Goal: Task Accomplishment & Management: Complete application form

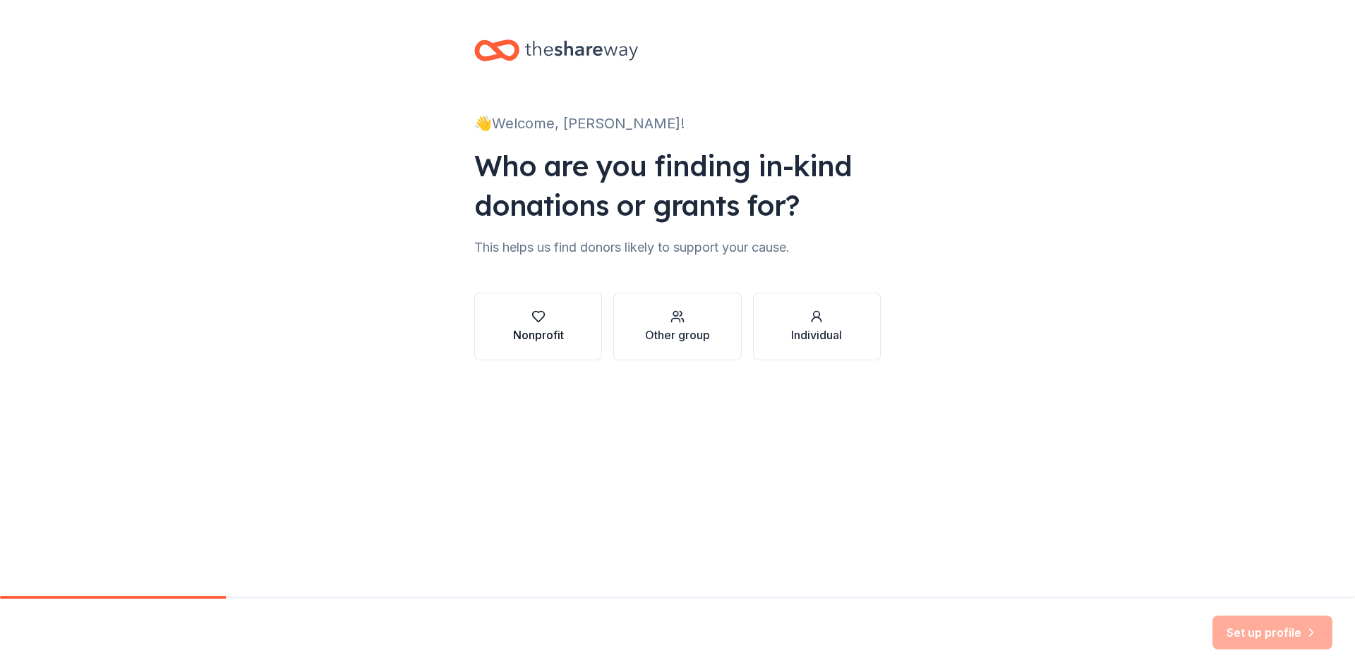
click at [561, 320] on div "button" at bounding box center [538, 317] width 51 height 14
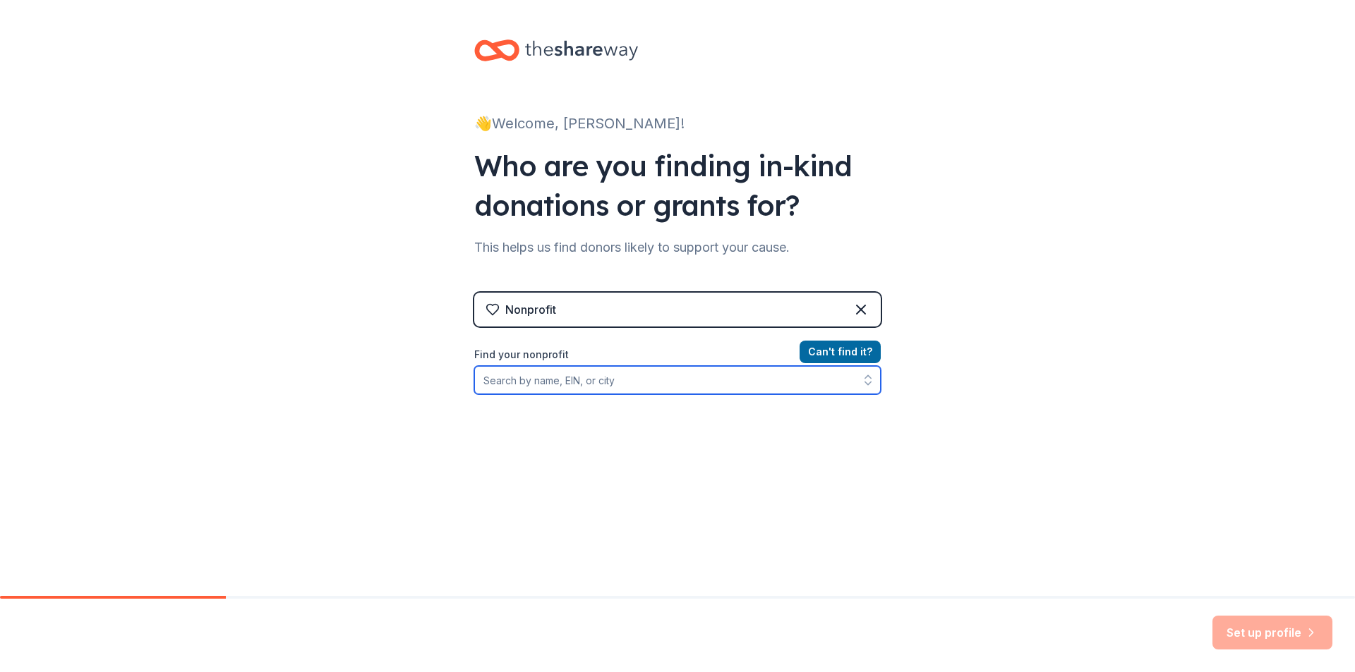
click at [592, 385] on input "Find your nonprofit" at bounding box center [677, 380] width 406 height 28
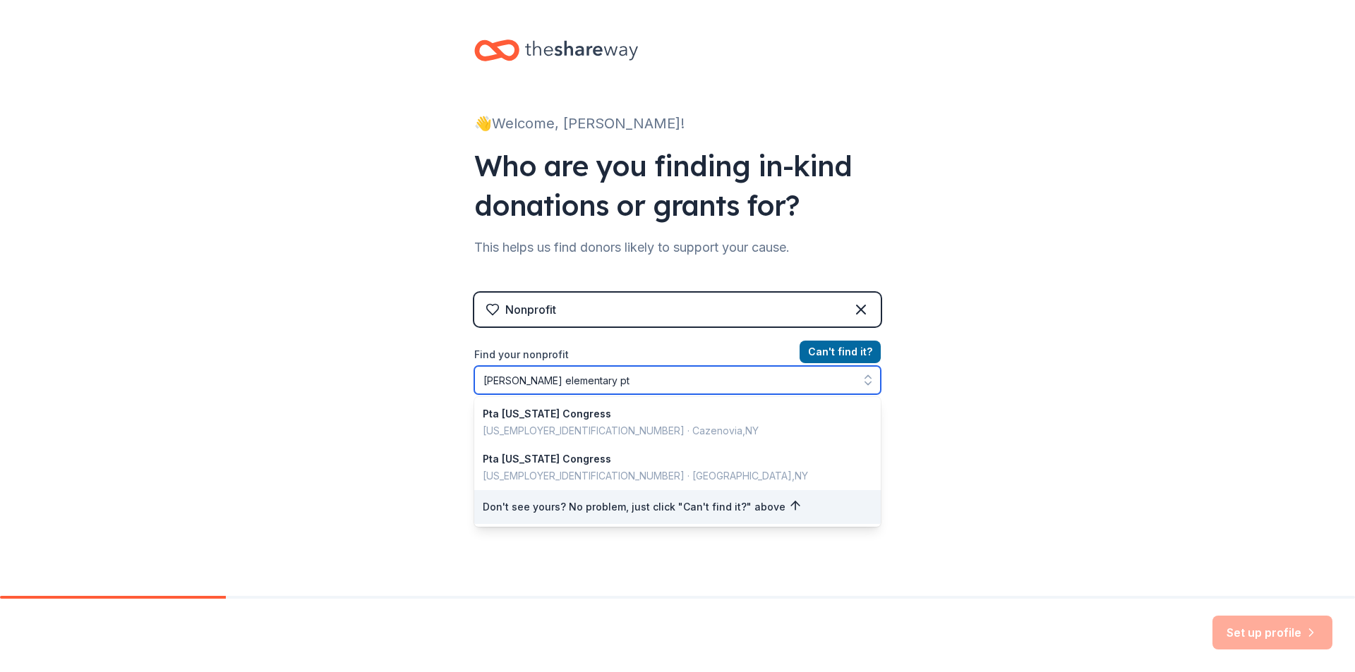
type input "[PERSON_NAME] elementary pto"
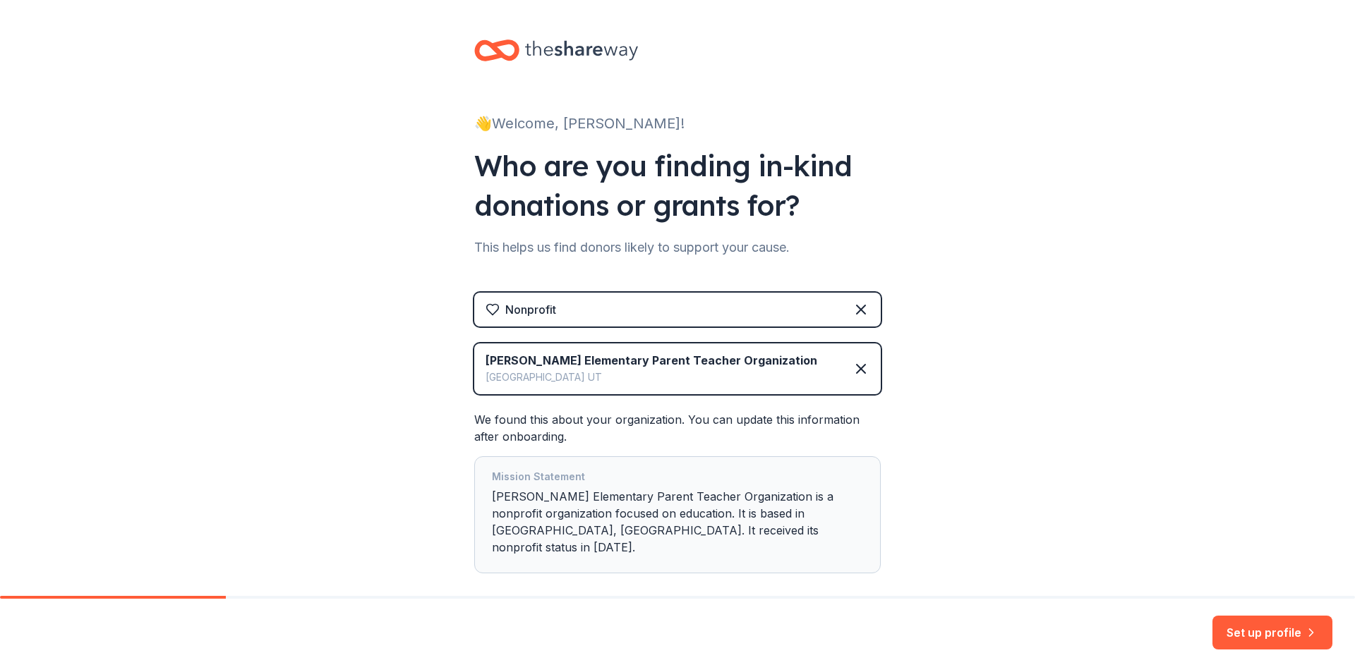
scroll to position [56, 0]
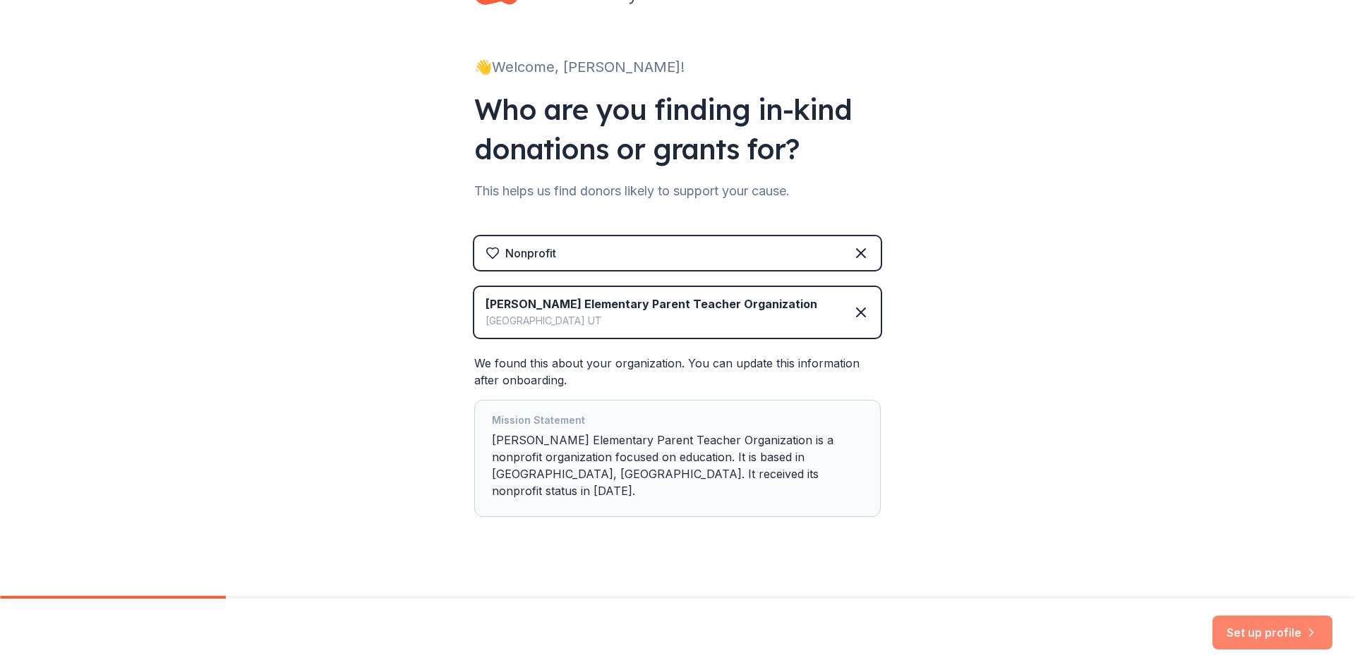
click at [1245, 629] on button "Set up profile" at bounding box center [1272, 633] width 120 height 34
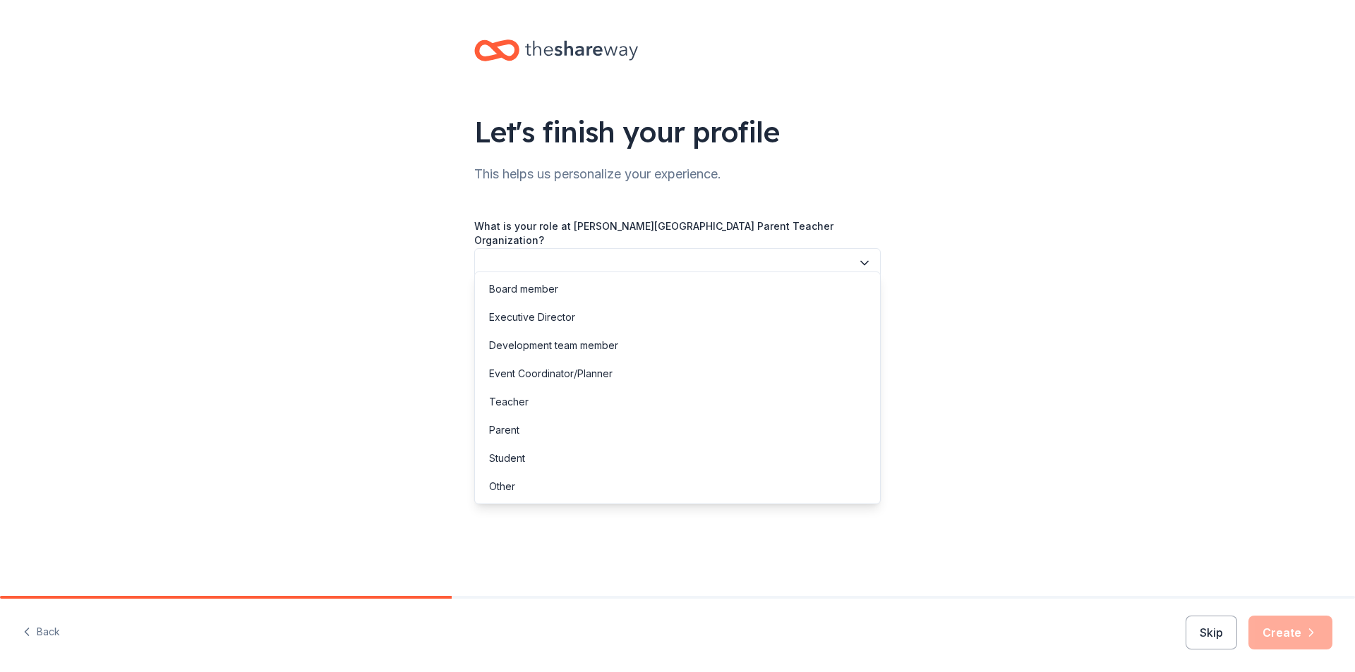
click at [662, 250] on button "button" at bounding box center [677, 263] width 406 height 30
click at [665, 316] on div "Executive Director" at bounding box center [677, 317] width 399 height 28
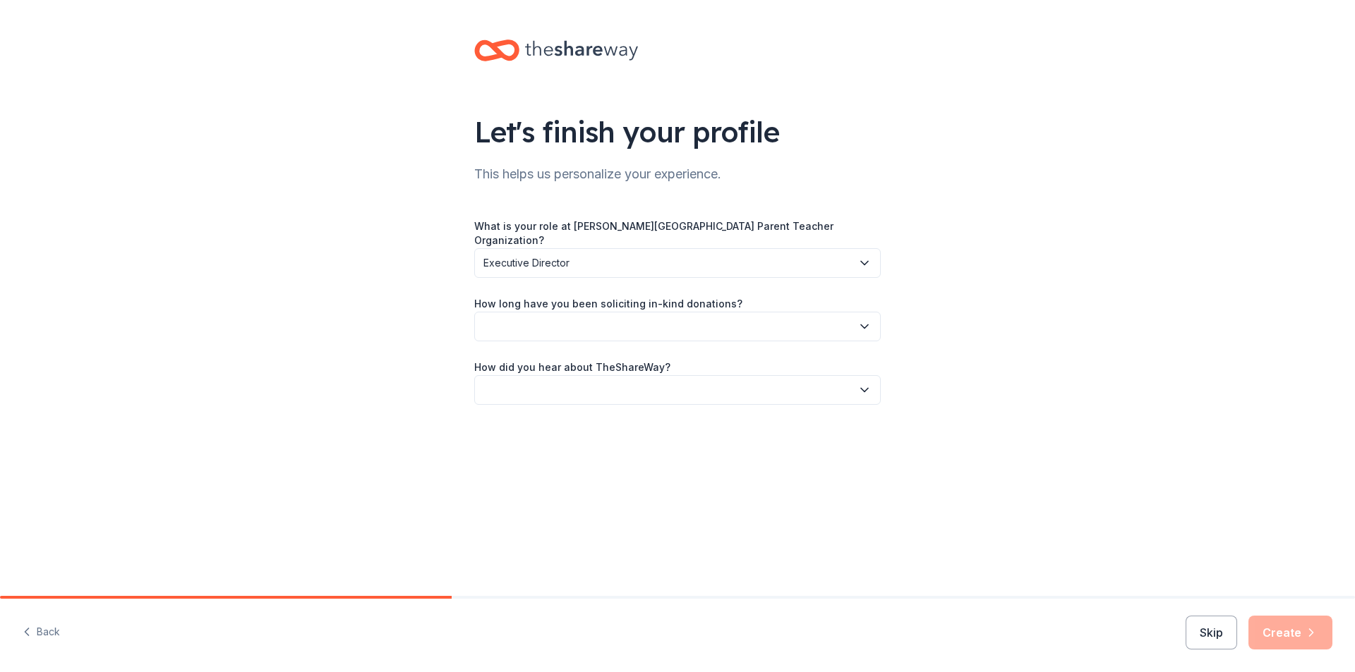
click at [665, 315] on button "button" at bounding box center [677, 327] width 406 height 30
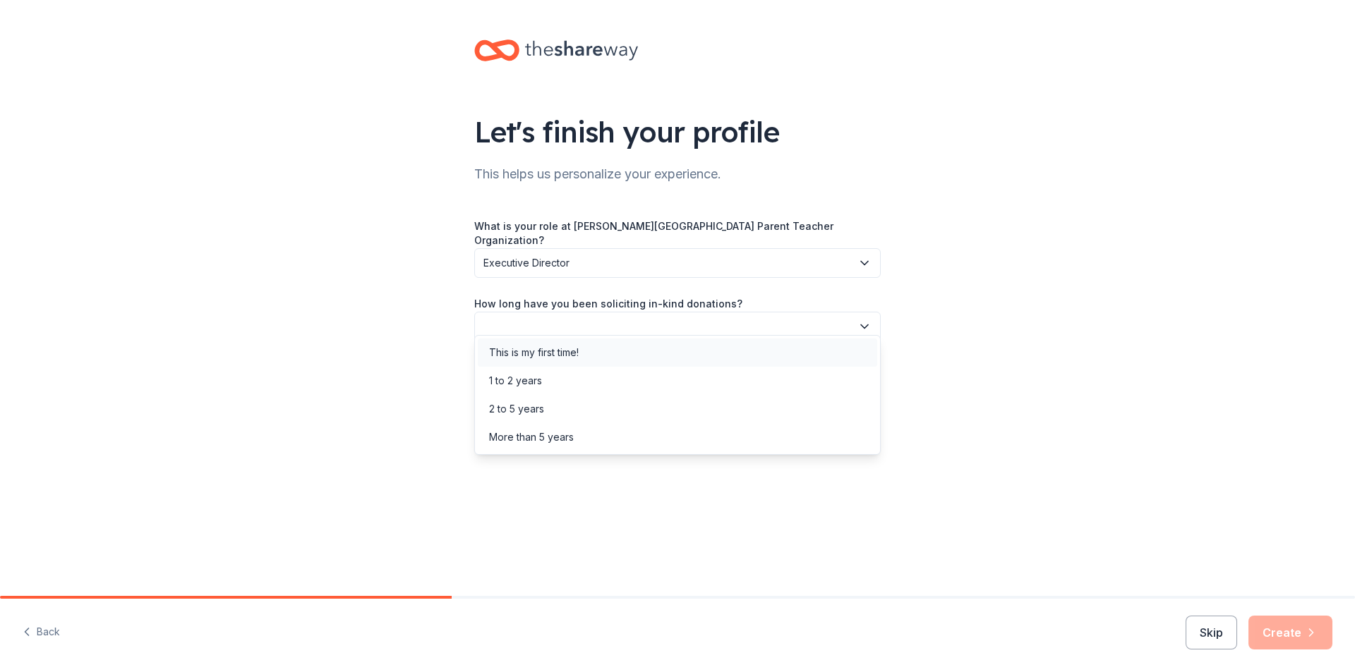
click at [652, 352] on div "This is my first time!" at bounding box center [677, 353] width 399 height 28
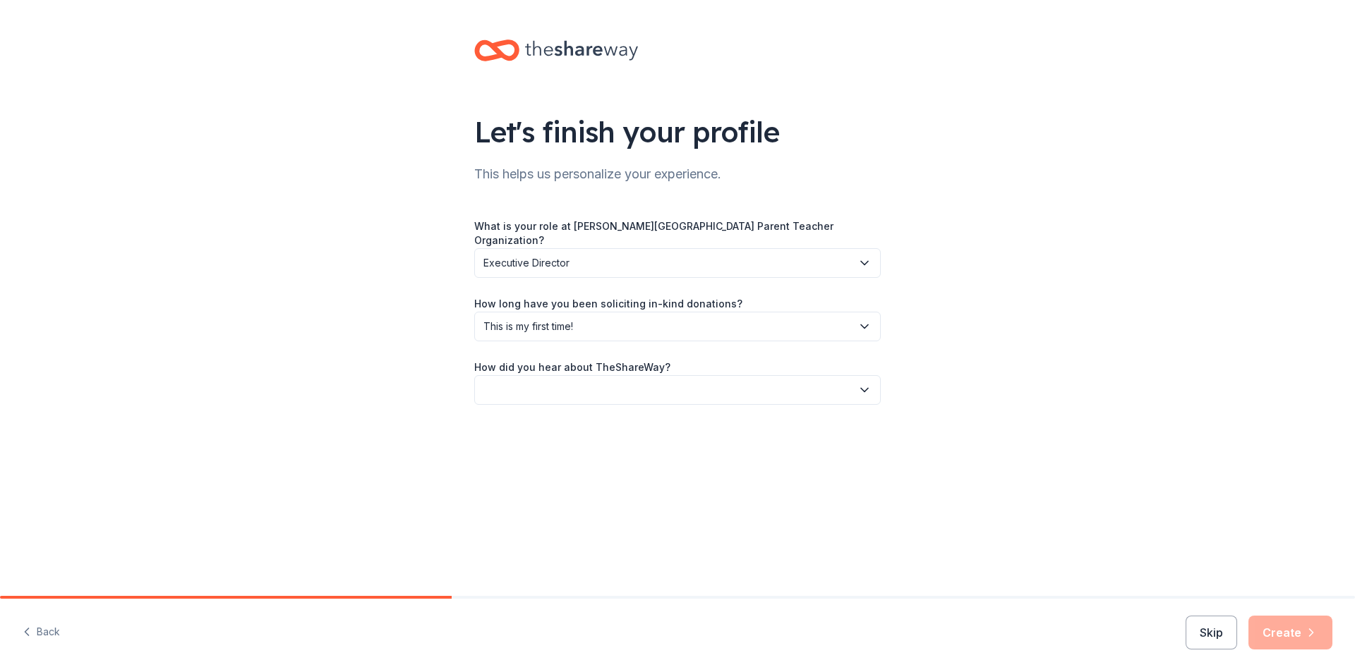
click at [652, 377] on button "button" at bounding box center [677, 390] width 406 height 30
click at [619, 448] on div "Online search" at bounding box center [677, 444] width 399 height 28
click at [1287, 631] on button "Create" at bounding box center [1290, 633] width 84 height 34
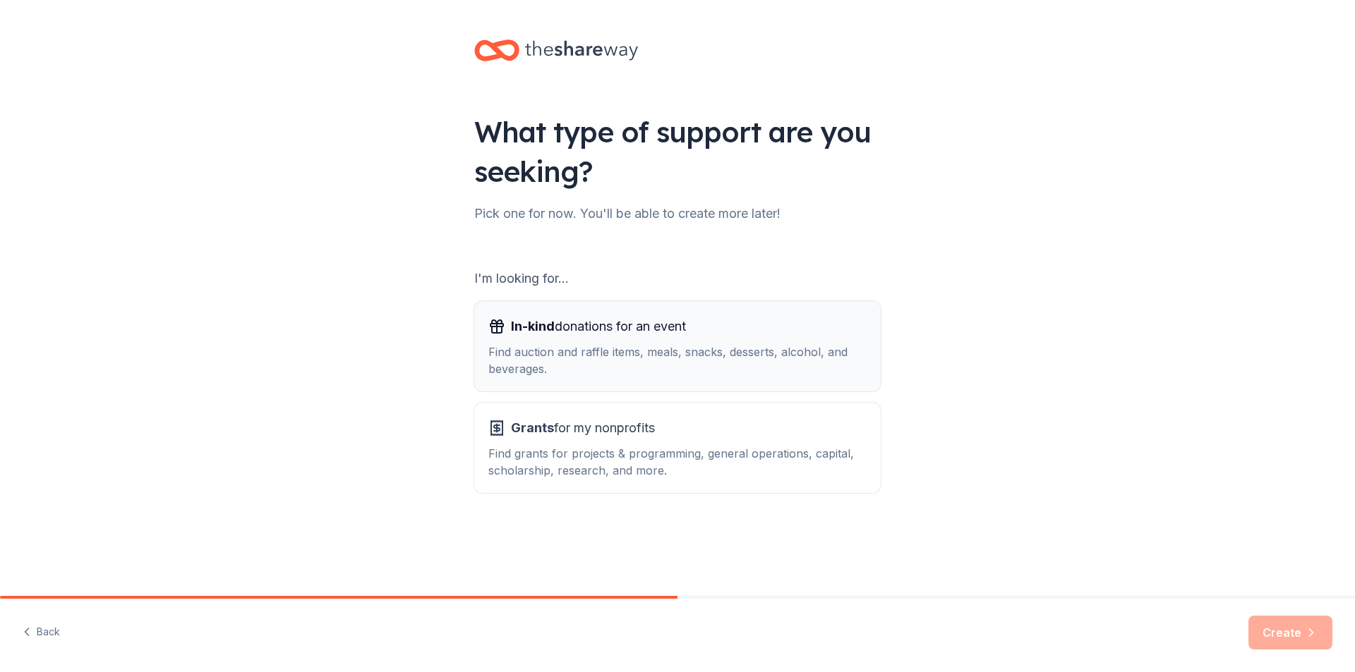
click at [742, 365] on div "Find auction and raffle items, meals, snacks, desserts, alcohol, and beverages." at bounding box center [677, 361] width 378 height 34
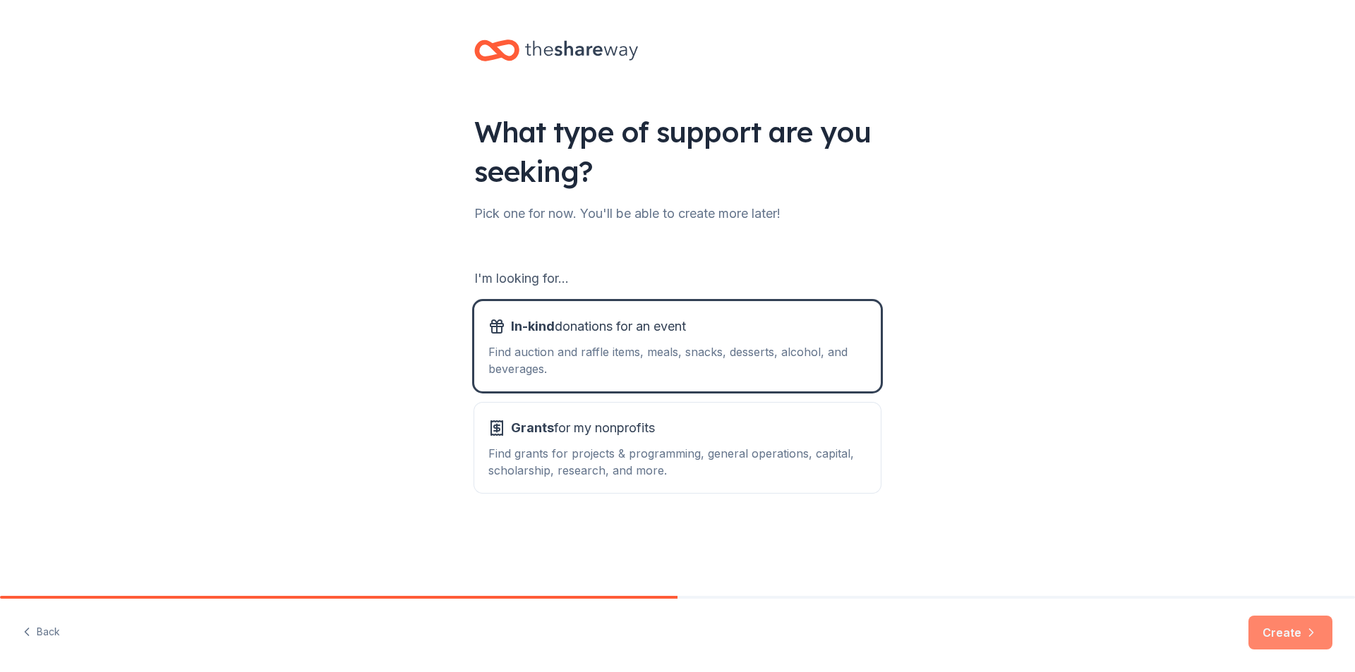
click at [1264, 627] on button "Create" at bounding box center [1290, 633] width 84 height 34
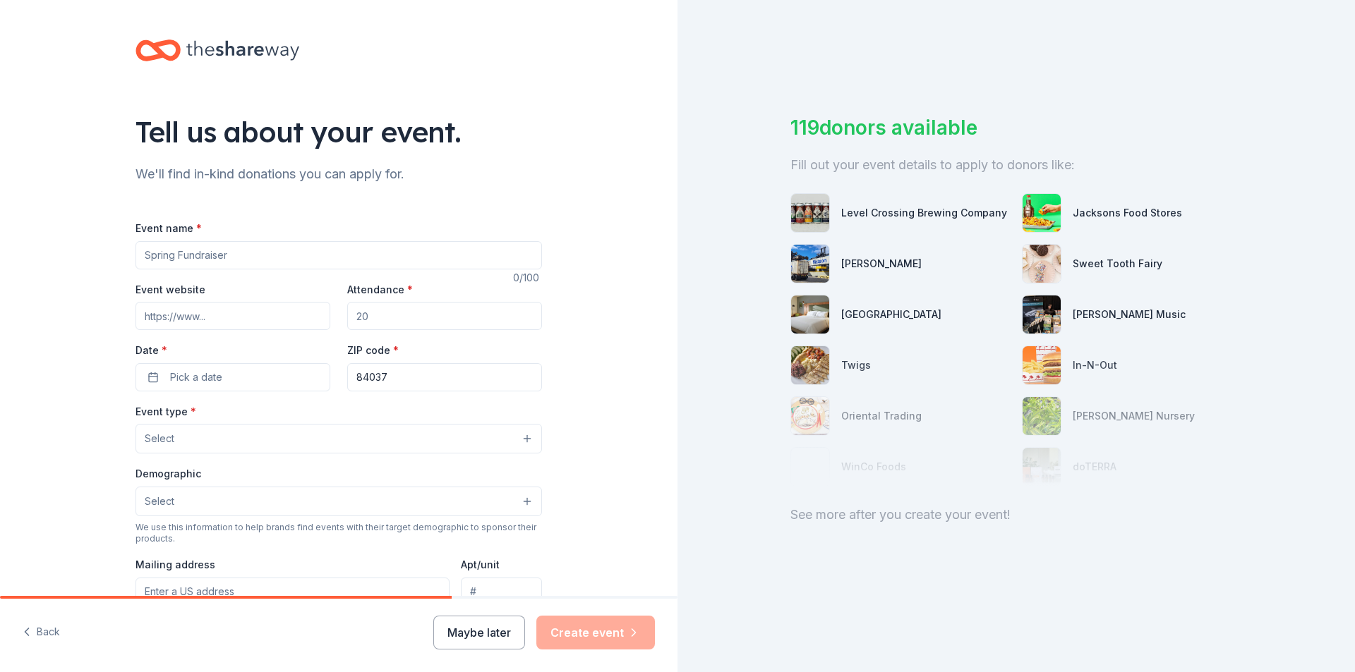
click at [224, 254] on input "Event name *" at bounding box center [338, 255] width 406 height 28
type input "[DATE] Fundraiser"
click at [219, 316] on input "Event website" at bounding box center [232, 316] width 195 height 28
click at [189, 315] on input "Event website" at bounding box center [232, 316] width 195 height 28
paste input "[URL][DOMAIN_NAME][DATE]"
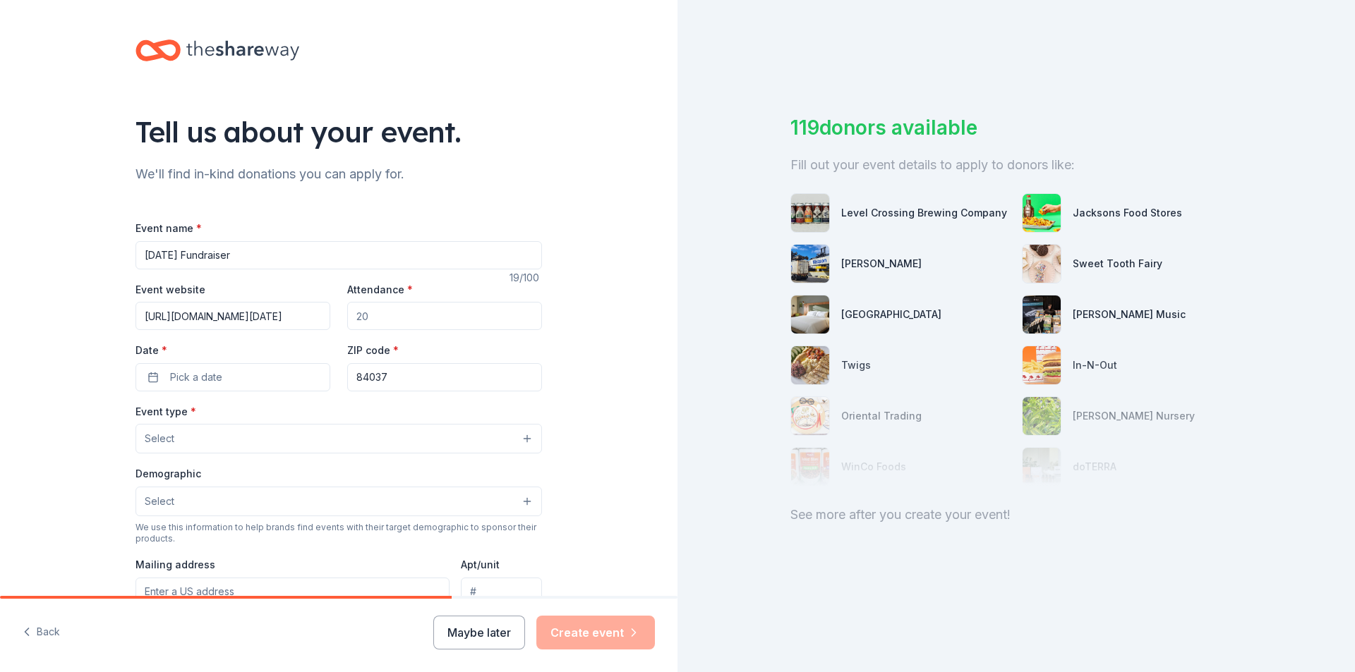
scroll to position [0, 138]
type input "[URL][DOMAIN_NAME][DATE]"
click at [407, 315] on input "Attendance *" at bounding box center [444, 316] width 195 height 28
type input "2000"
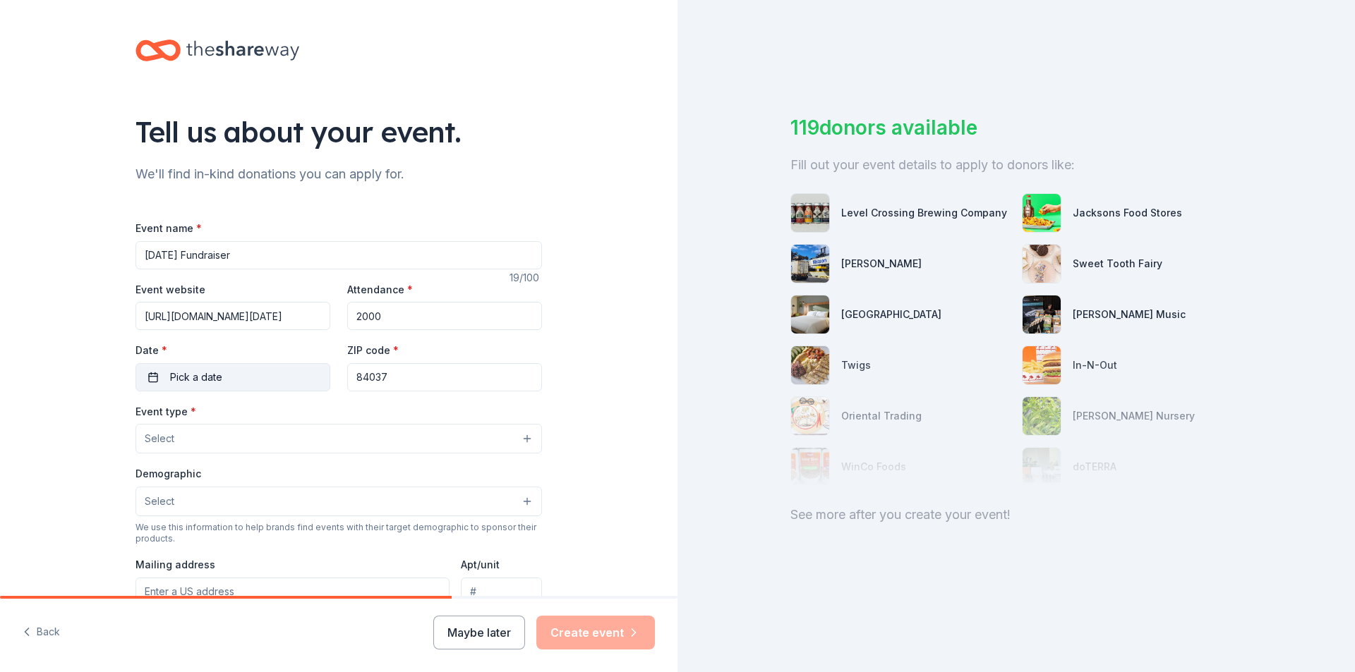
click at [189, 375] on span "Pick a date" at bounding box center [196, 377] width 52 height 17
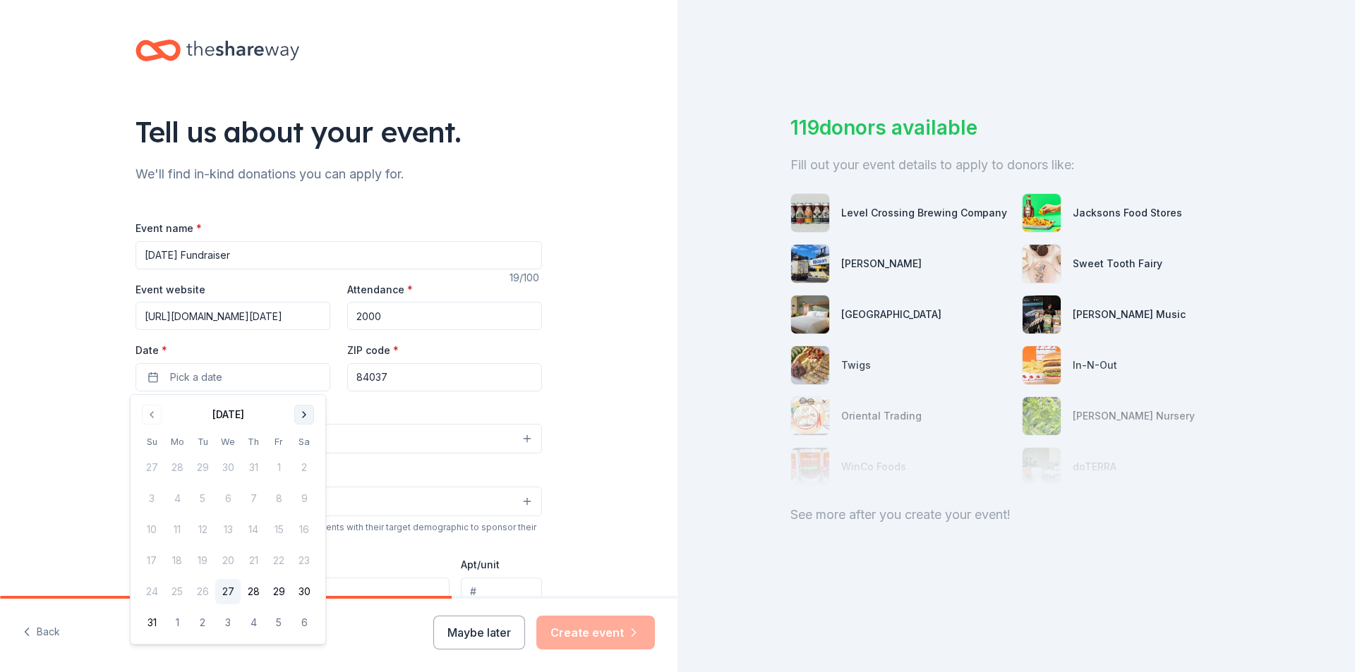
click at [307, 416] on button "Go to next month" at bounding box center [304, 415] width 20 height 20
click at [181, 528] on button "15" at bounding box center [176, 529] width 25 height 25
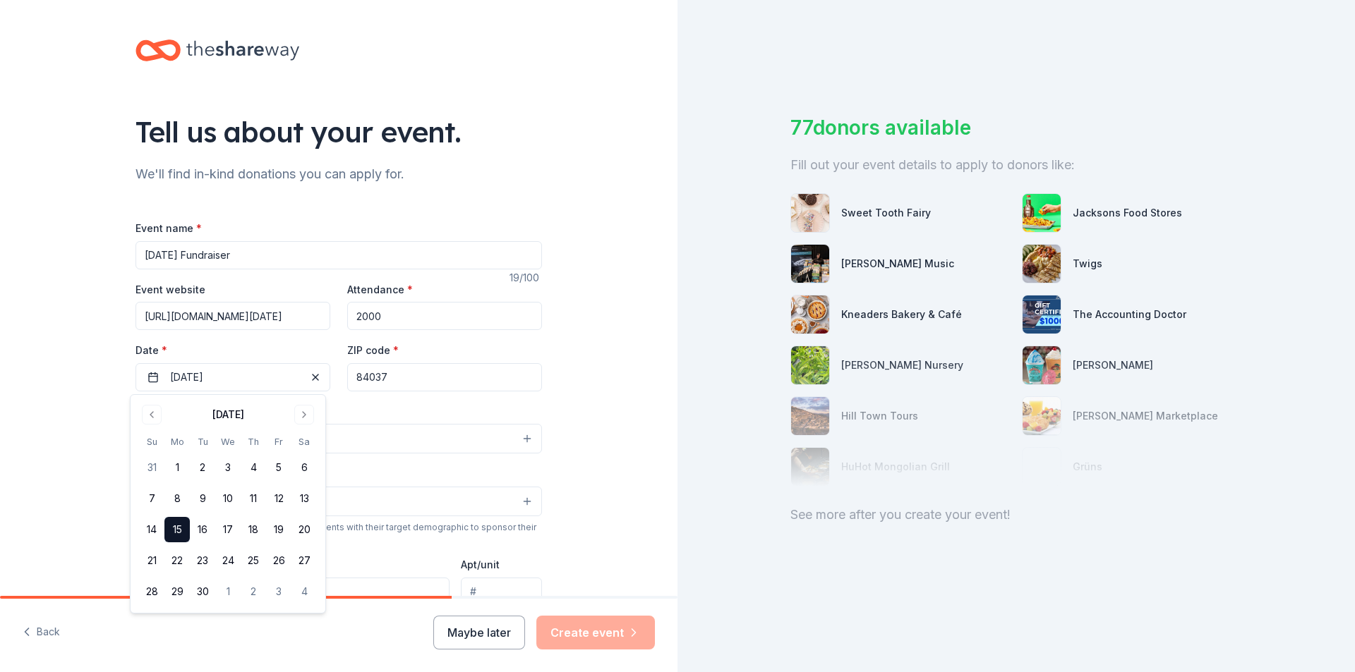
click at [402, 379] on input "84037" at bounding box center [444, 377] width 195 height 28
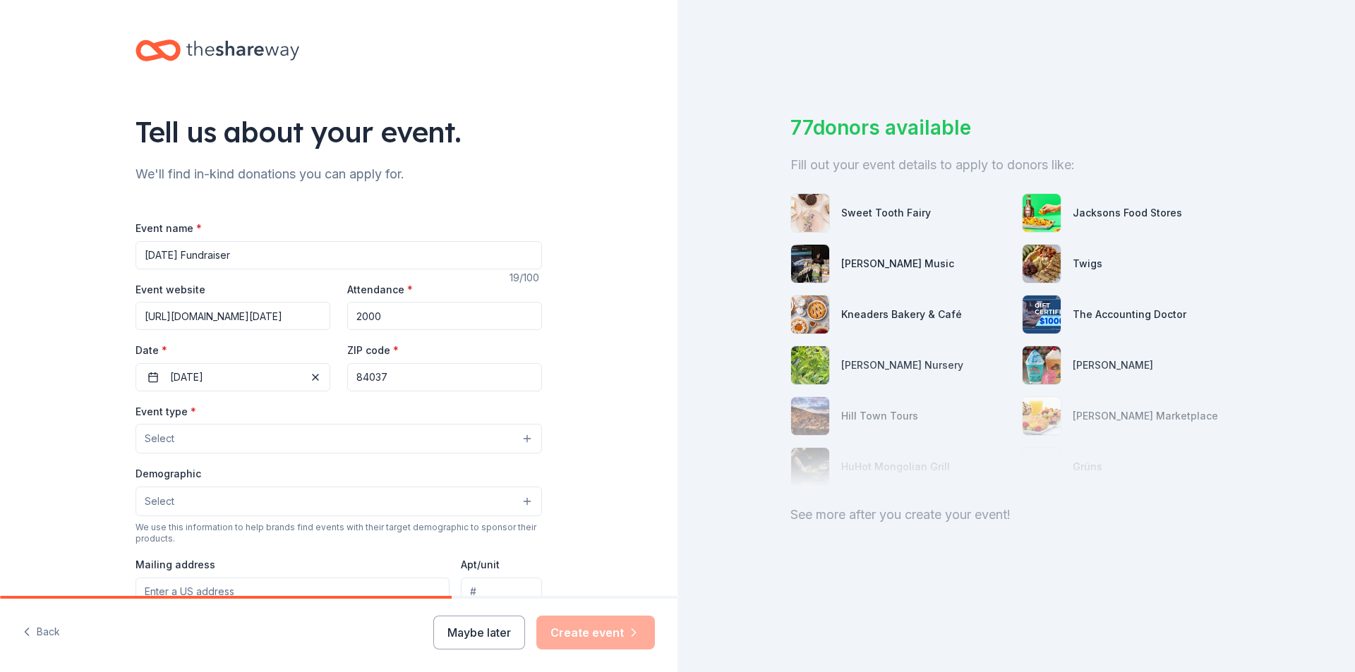
click at [189, 434] on button "Select" at bounding box center [338, 439] width 406 height 30
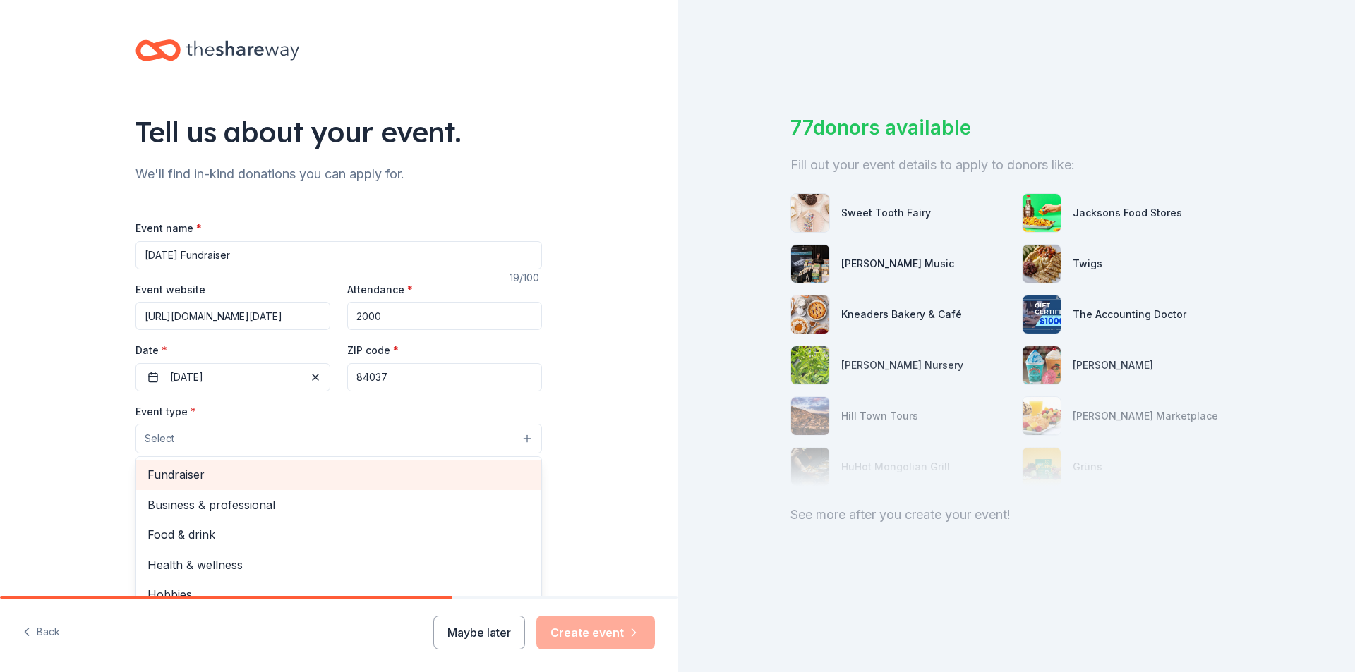
click at [199, 480] on span "Fundraiser" at bounding box center [338, 475] width 382 height 18
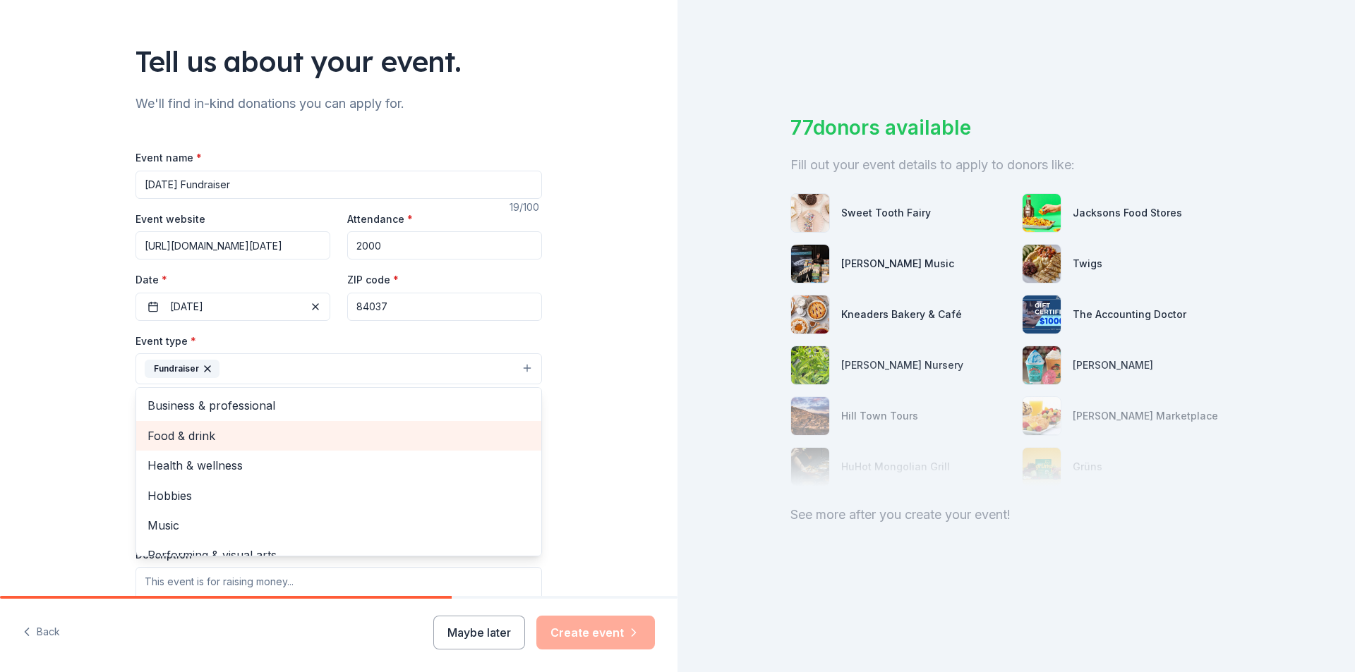
click at [230, 434] on span "Food & drink" at bounding box center [338, 436] width 382 height 18
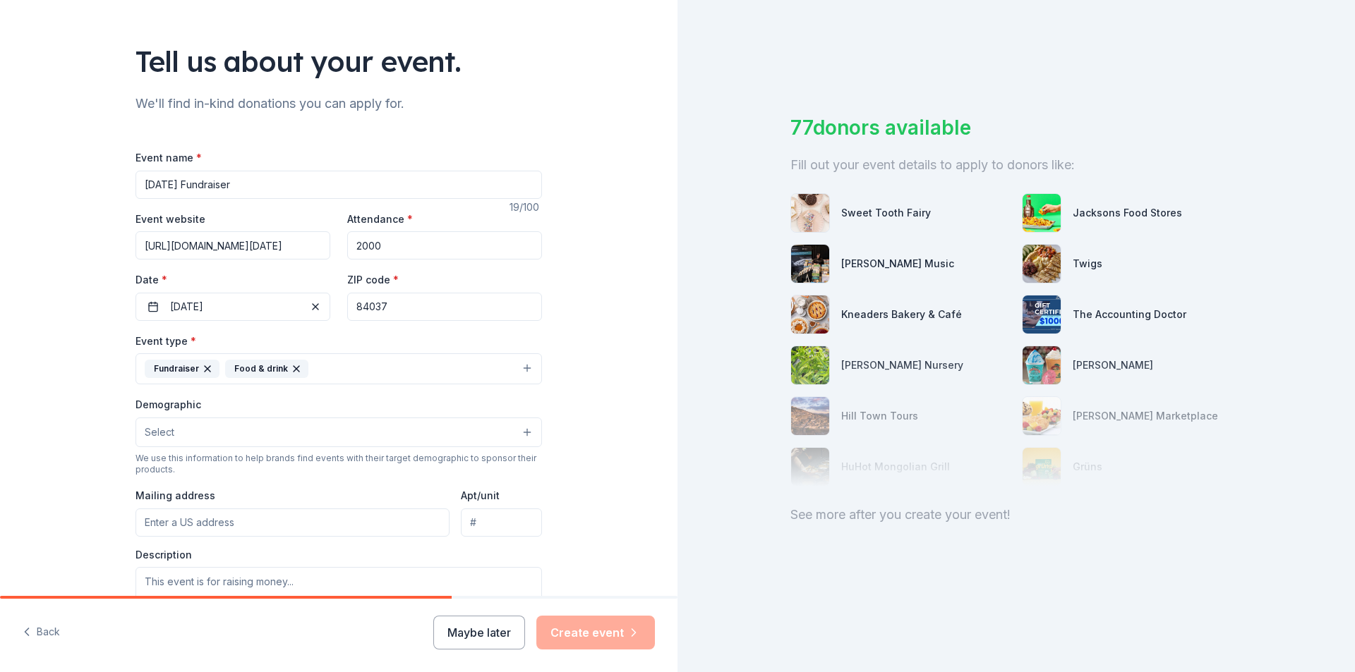
click at [294, 368] on icon "button" at bounding box center [297, 369] width 6 height 6
click at [189, 435] on button "Select" at bounding box center [338, 433] width 406 height 30
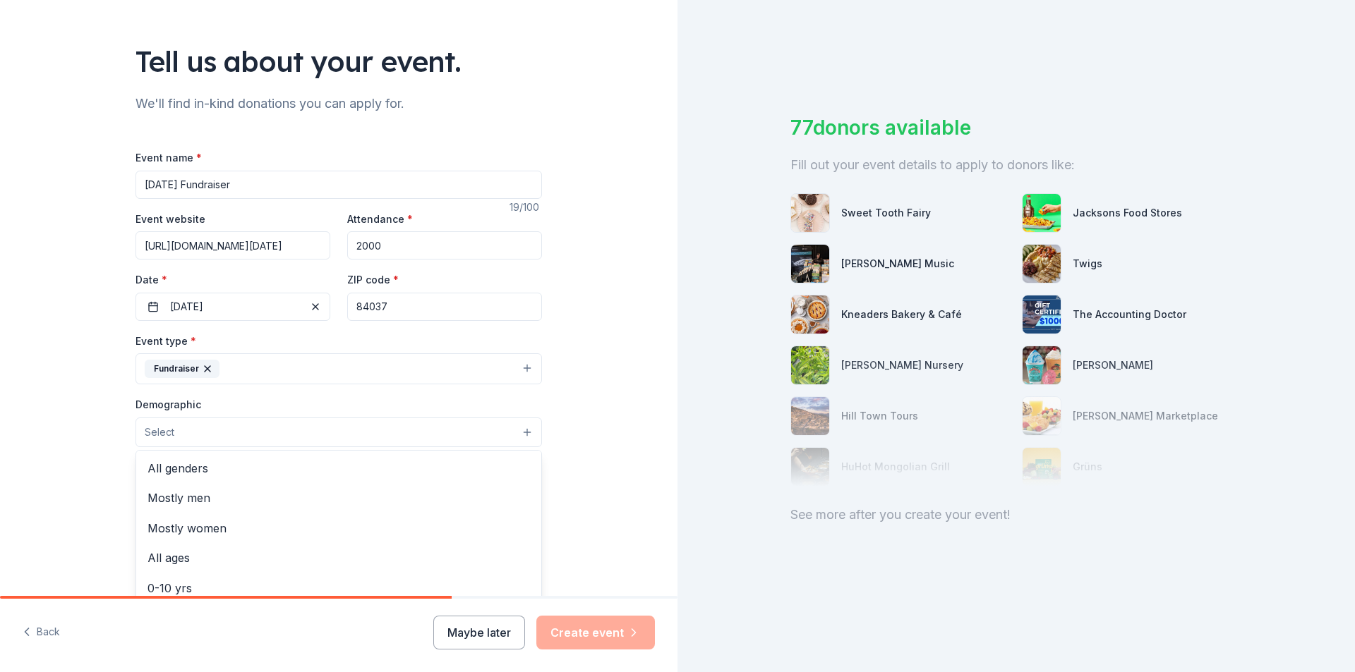
scroll to position [141, 0]
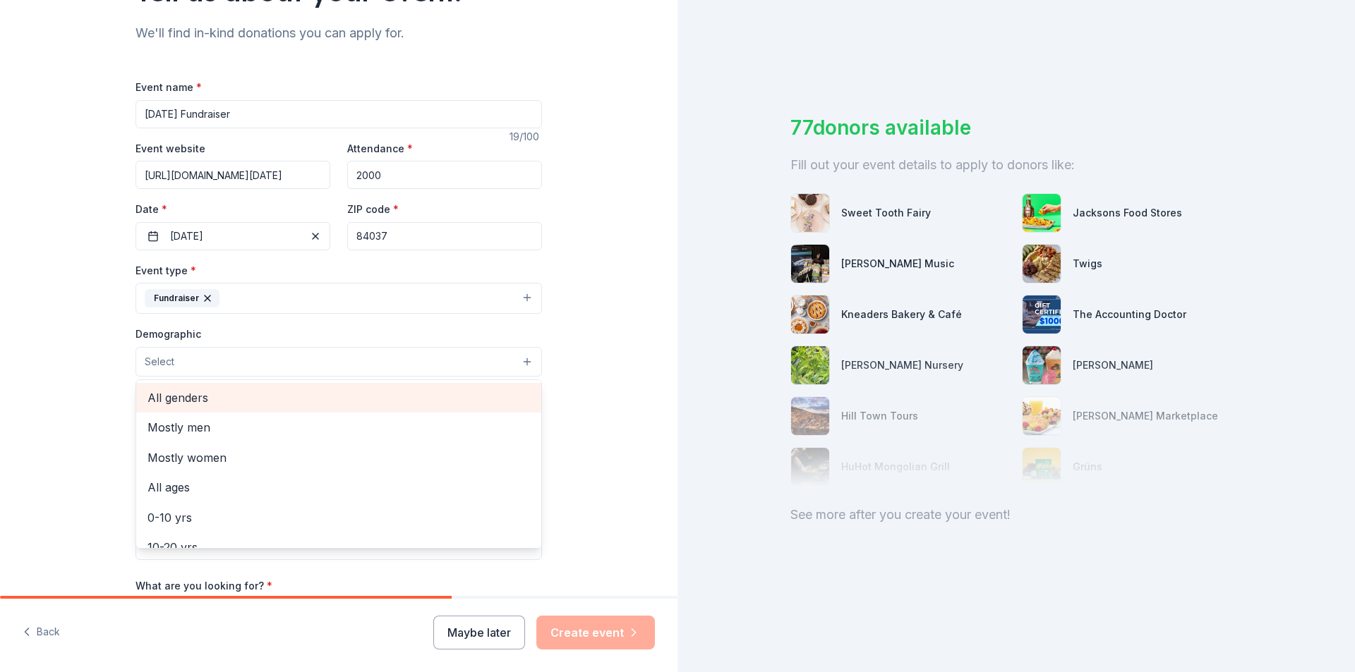
click at [195, 404] on span "All genders" at bounding box center [338, 398] width 382 height 18
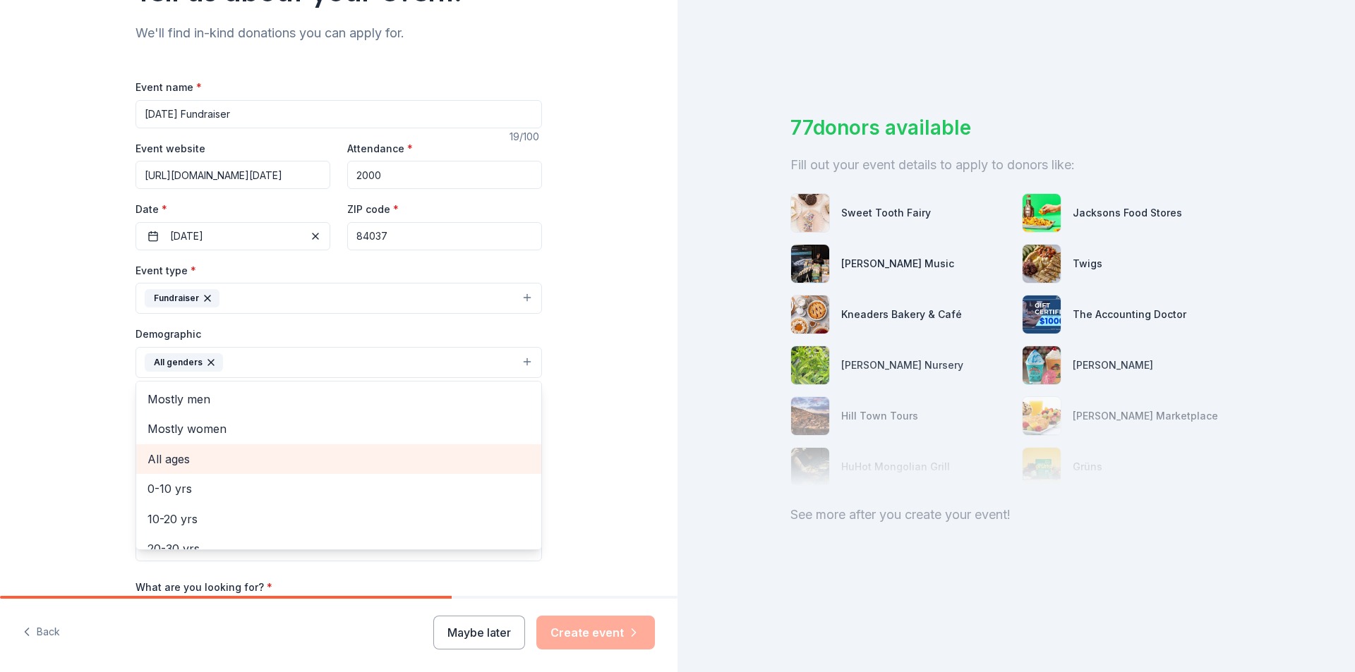
click at [193, 468] on span "All ages" at bounding box center [338, 459] width 382 height 18
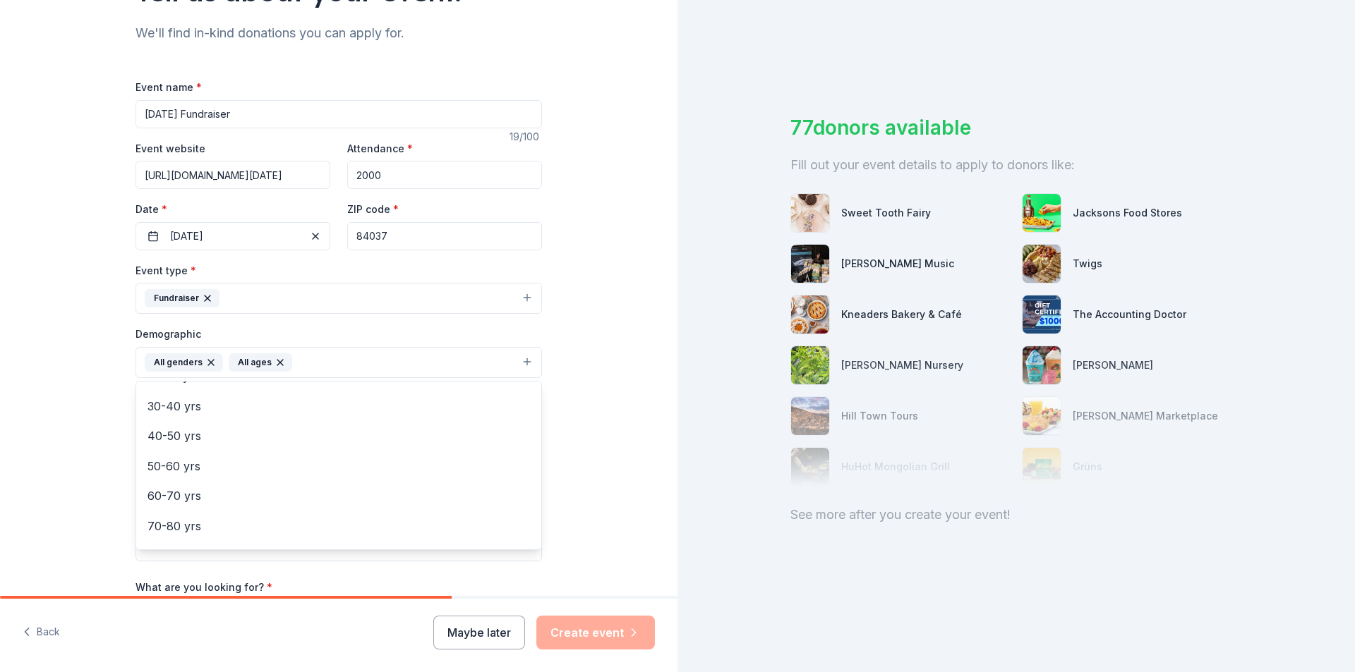
scroll to position [167, 0]
click at [570, 479] on div "Tell us about your event. We'll find in-kind donations you can apply for. Event…" at bounding box center [338, 330] width 677 height 942
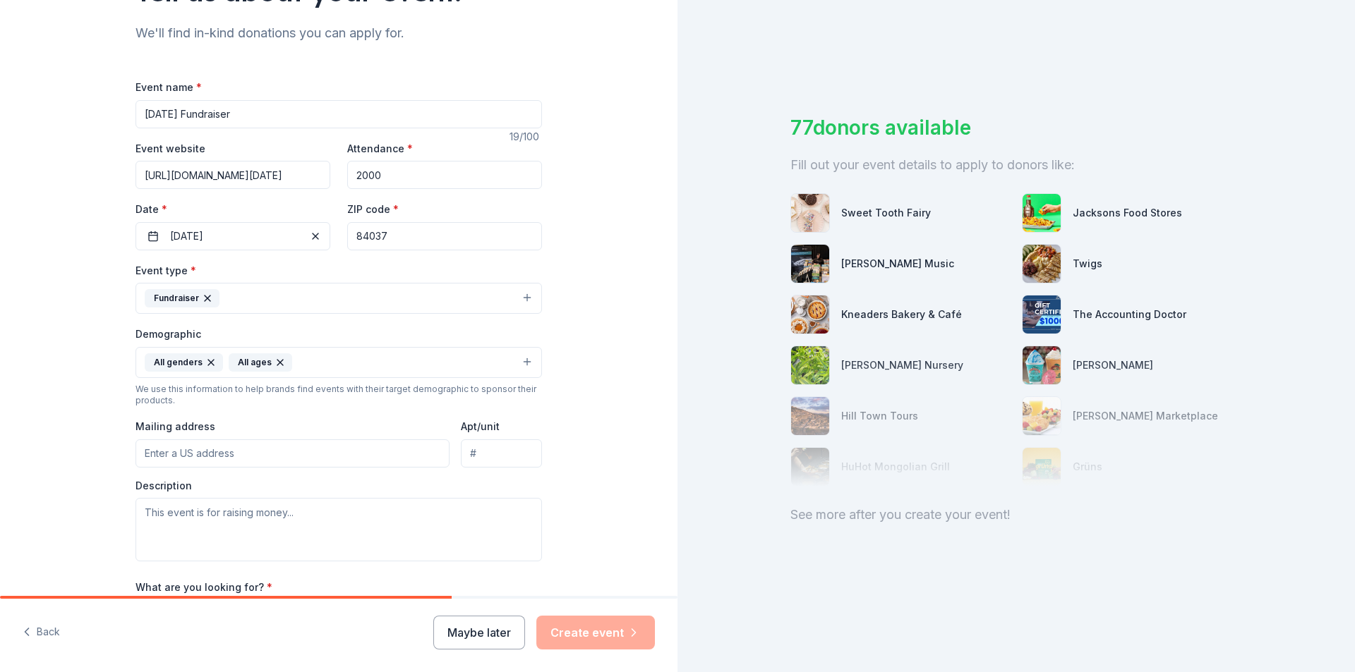
click at [204, 457] on input "Mailing address" at bounding box center [292, 454] width 314 height 28
click at [222, 457] on input "Mailing address" at bounding box center [292, 454] width 314 height 28
paste input "[STREET_ADDRESS]"
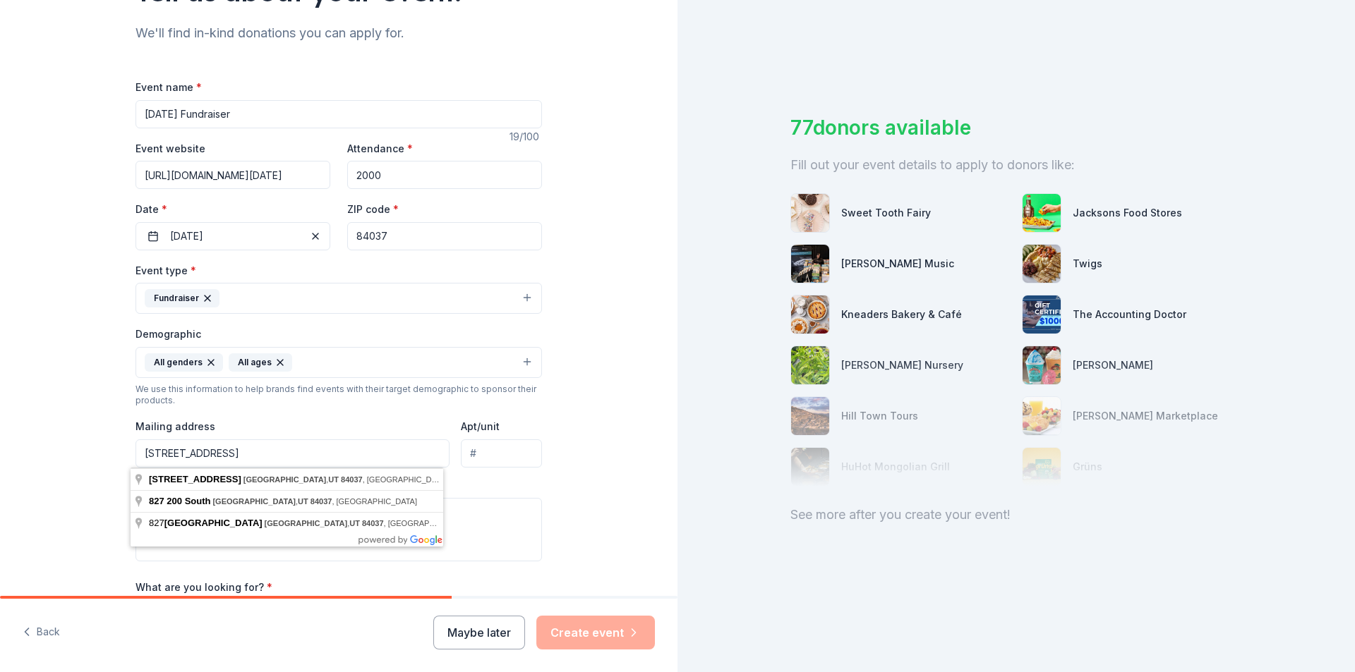
type input "[STREET_ADDRESS]"
click at [509, 527] on textarea at bounding box center [338, 530] width 406 height 64
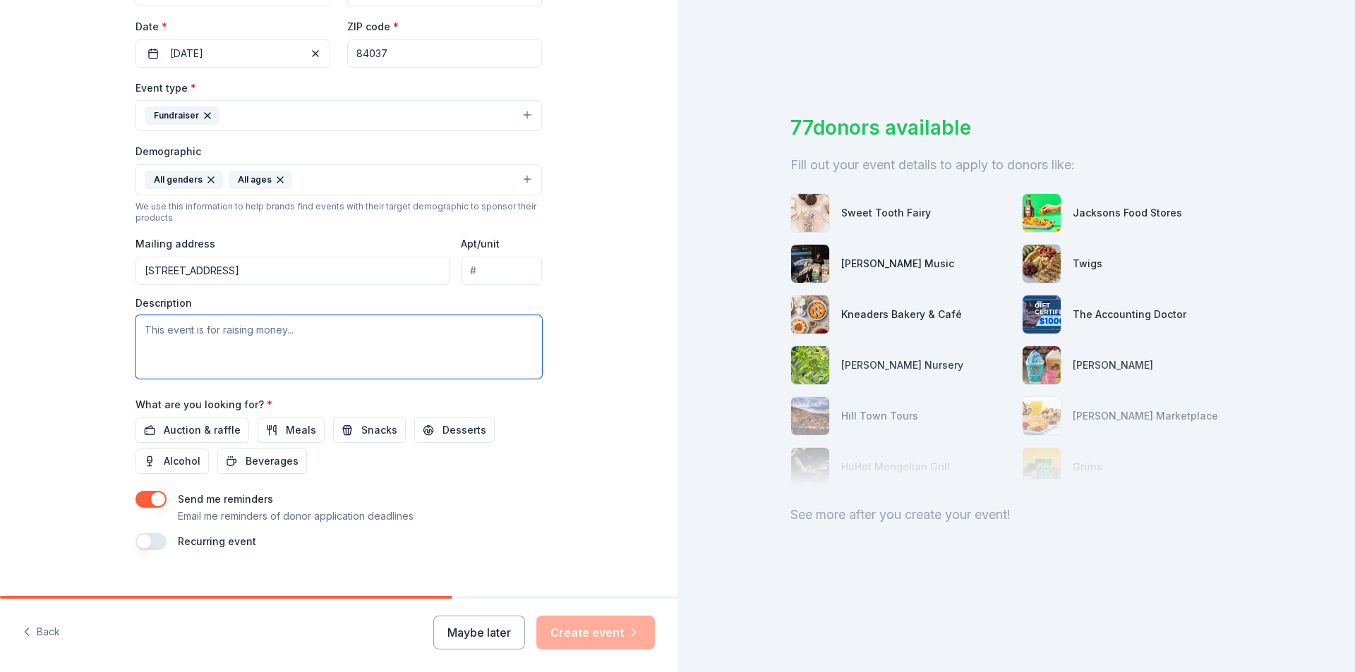
scroll to position [346, 0]
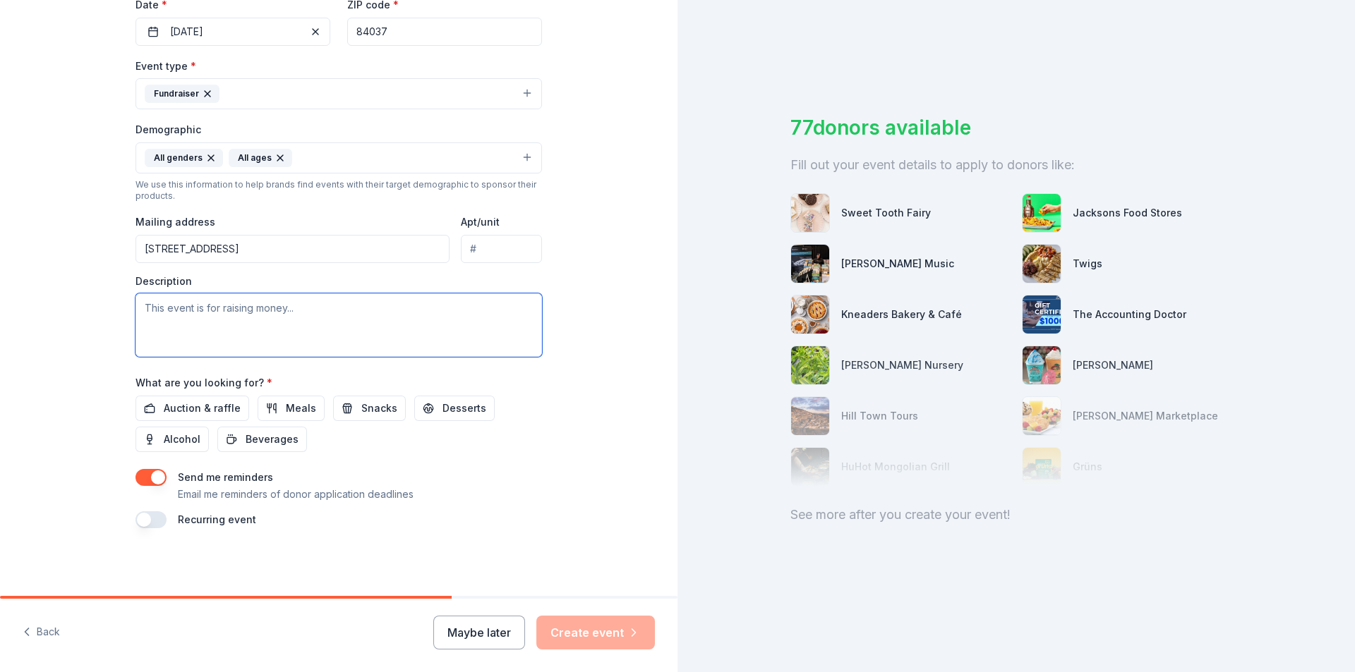
paste textarea "We are holding an auction as part of our [DATE] to raise money for new gym equi…"
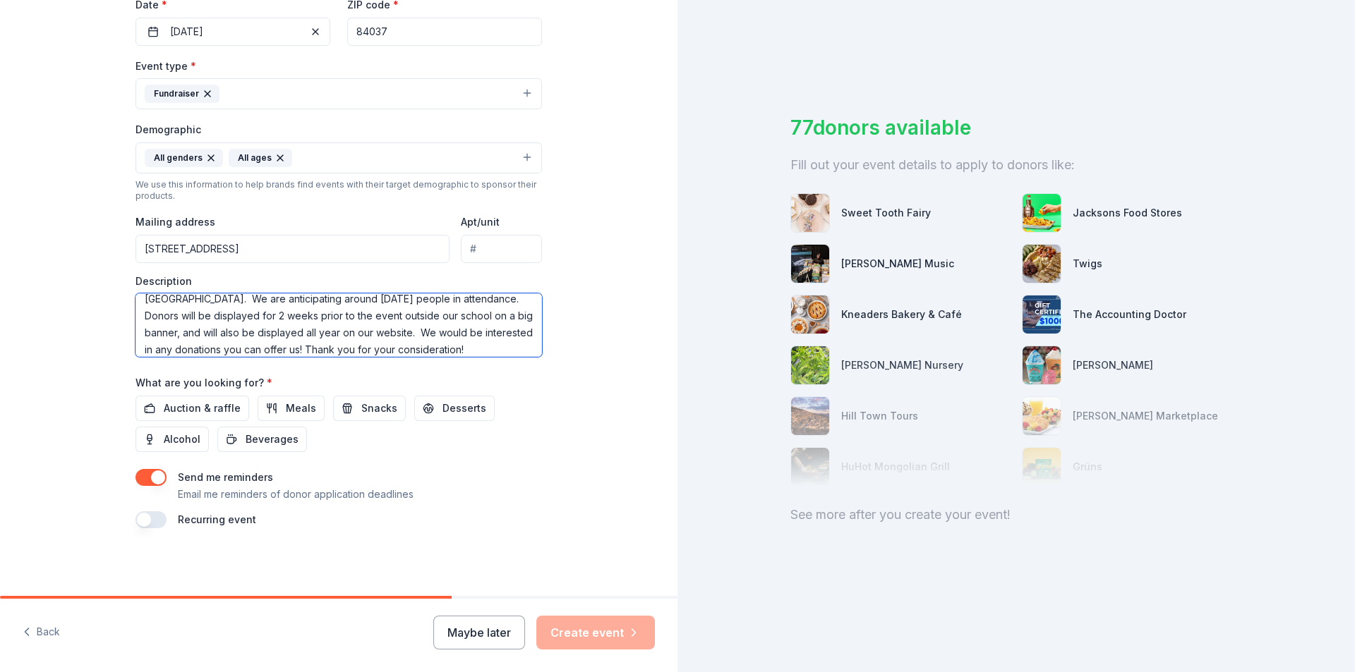
scroll to position [0, 0]
drag, startPoint x: 361, startPoint y: 341, endPoint x: 442, endPoint y: 320, distance: 83.9
click at [442, 320] on textarea "We are holding an auction as part of our [DATE] to raise money for new gym equi…" at bounding box center [338, 326] width 406 height 64
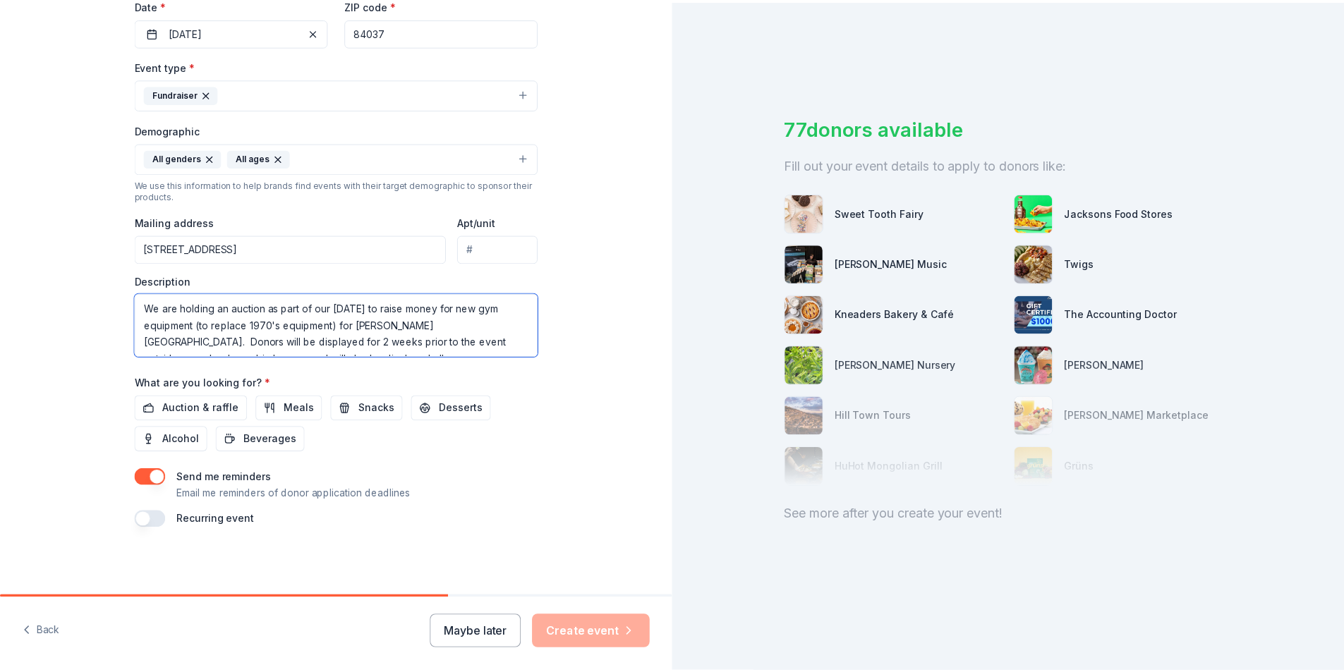
scroll to position [34, 0]
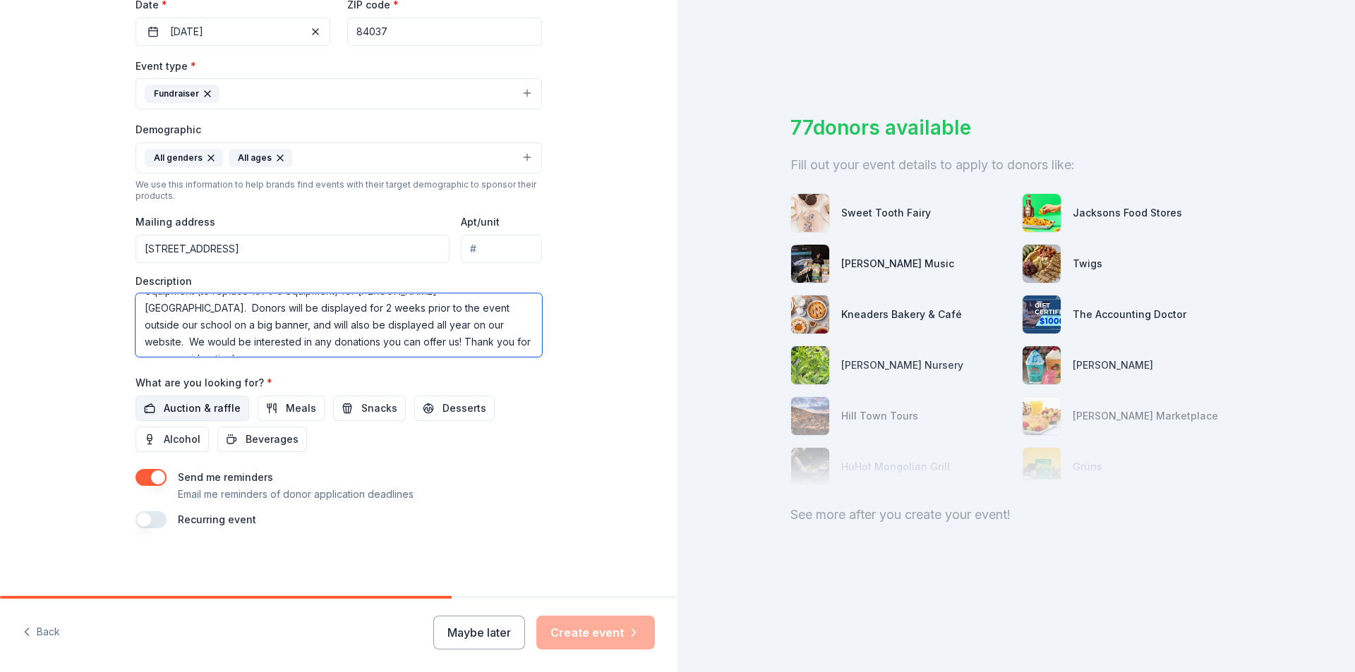
type textarea "We are holding an auction as part of our [DATE] to raise money for new gym equi…"
click at [224, 408] on span "Auction & raffle" at bounding box center [202, 408] width 77 height 17
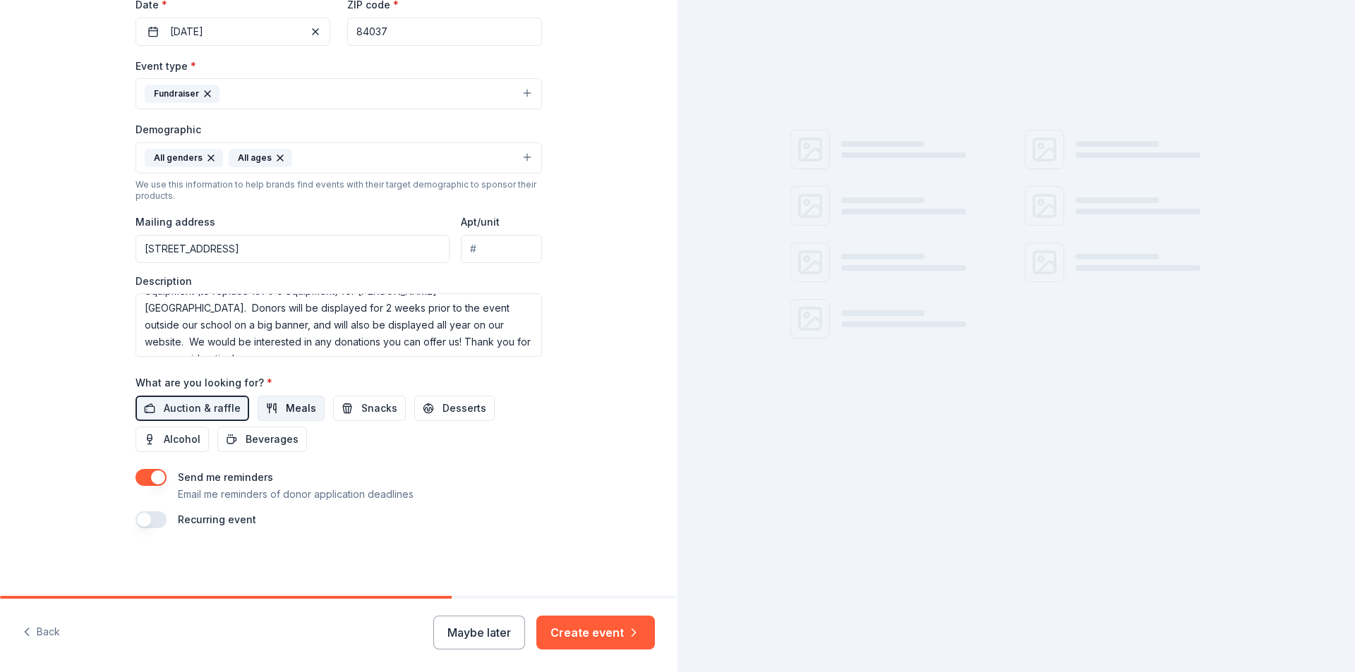
click at [258, 407] on button "Meals" at bounding box center [291, 408] width 67 height 25
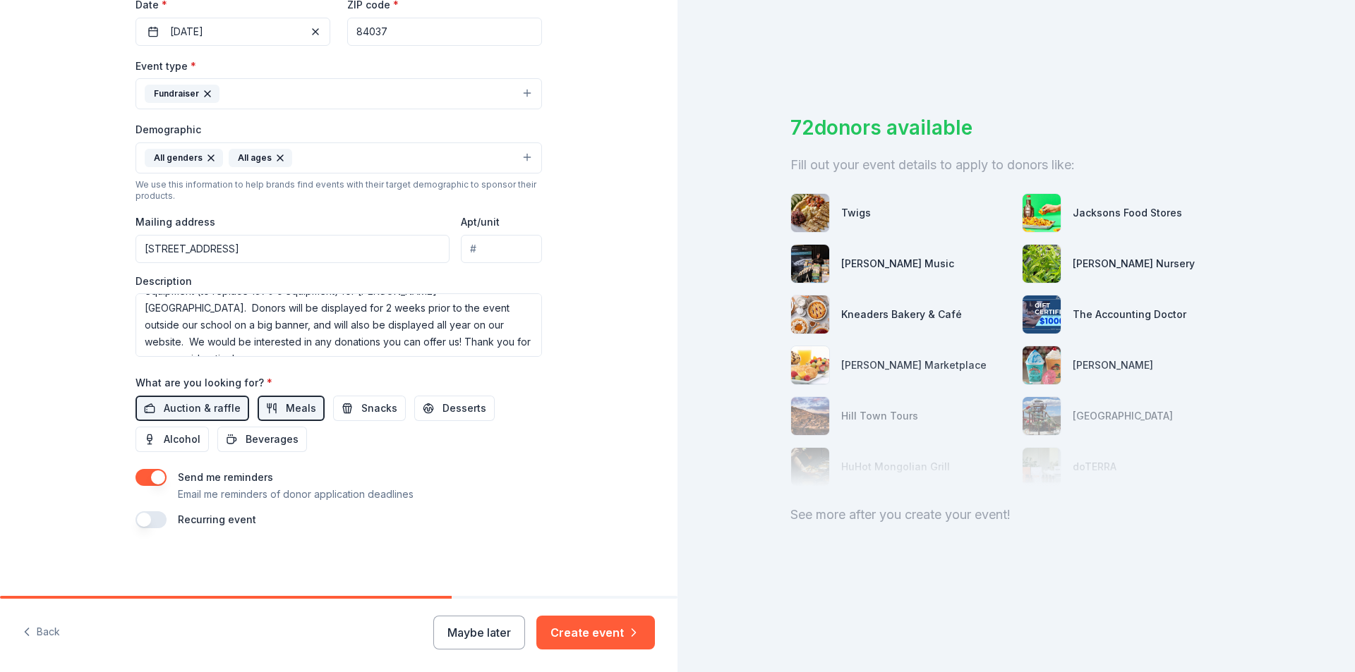
click at [139, 475] on button "button" at bounding box center [150, 477] width 31 height 17
click at [810, 205] on img at bounding box center [810, 213] width 38 height 38
click at [569, 634] on button "Create event" at bounding box center [595, 633] width 119 height 34
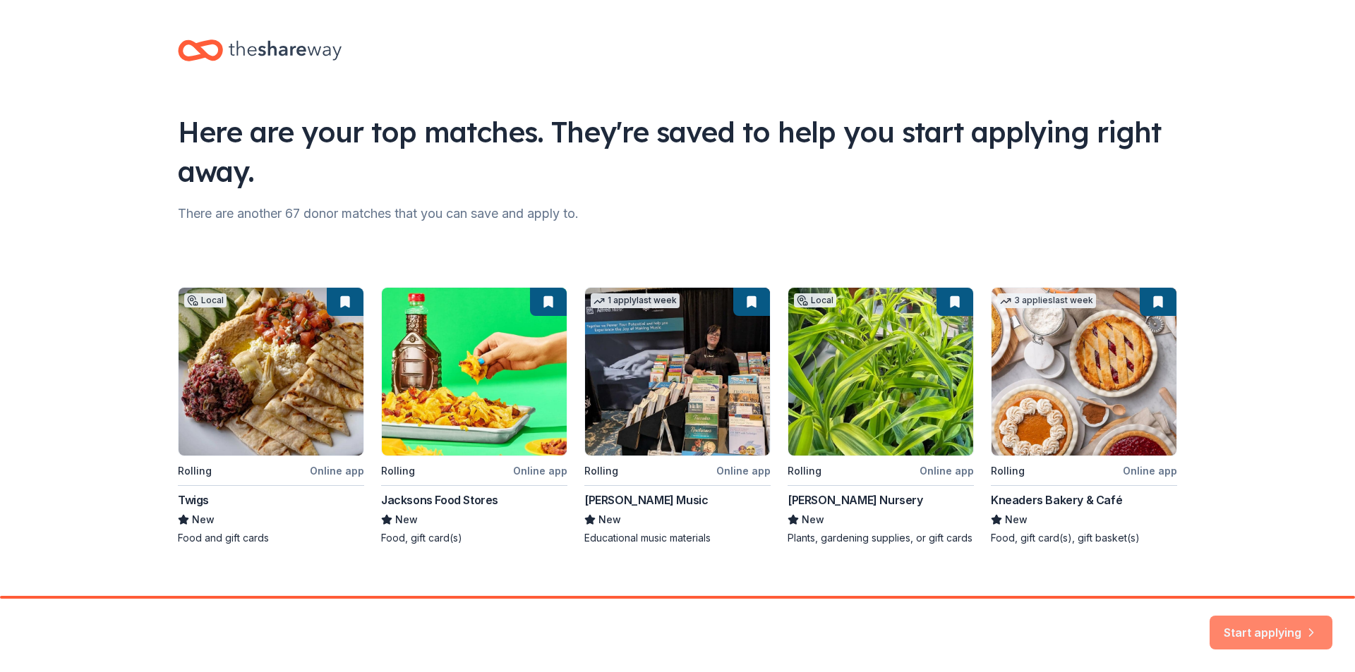
click at [1242, 630] on button "Start applying" at bounding box center [1270, 624] width 123 height 34
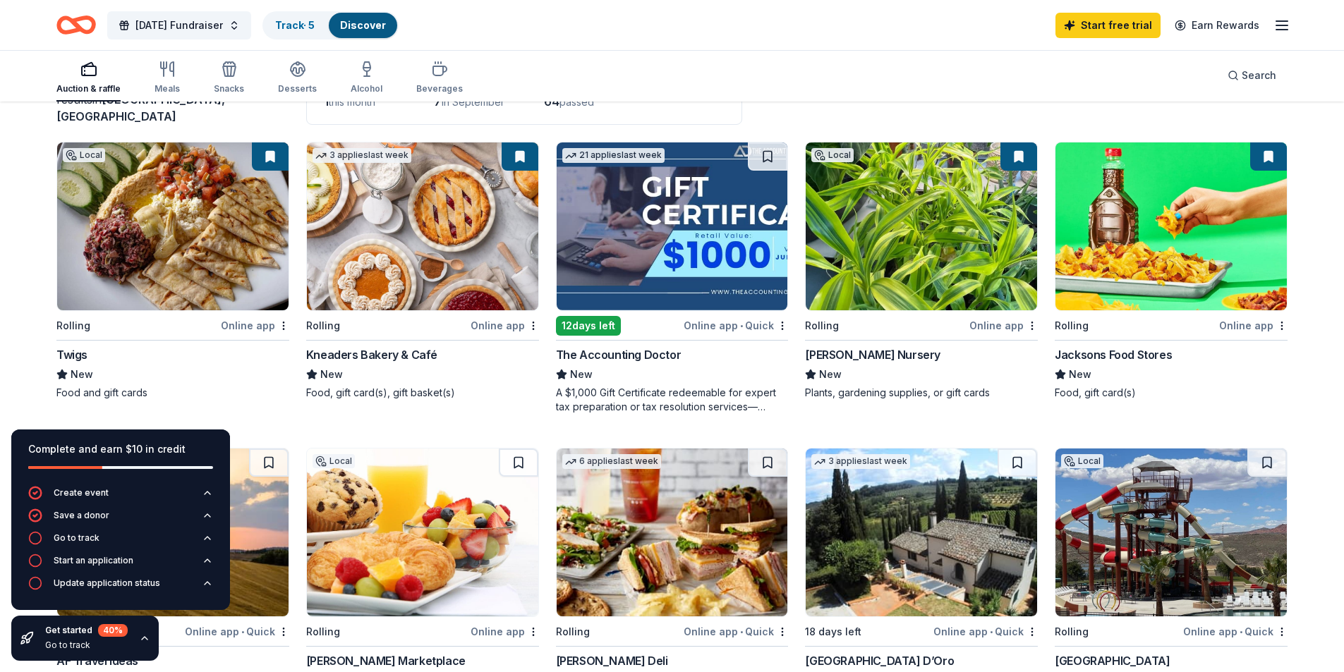
scroll to position [141, 0]
